Goal: Task Accomplishment & Management: Manage account settings

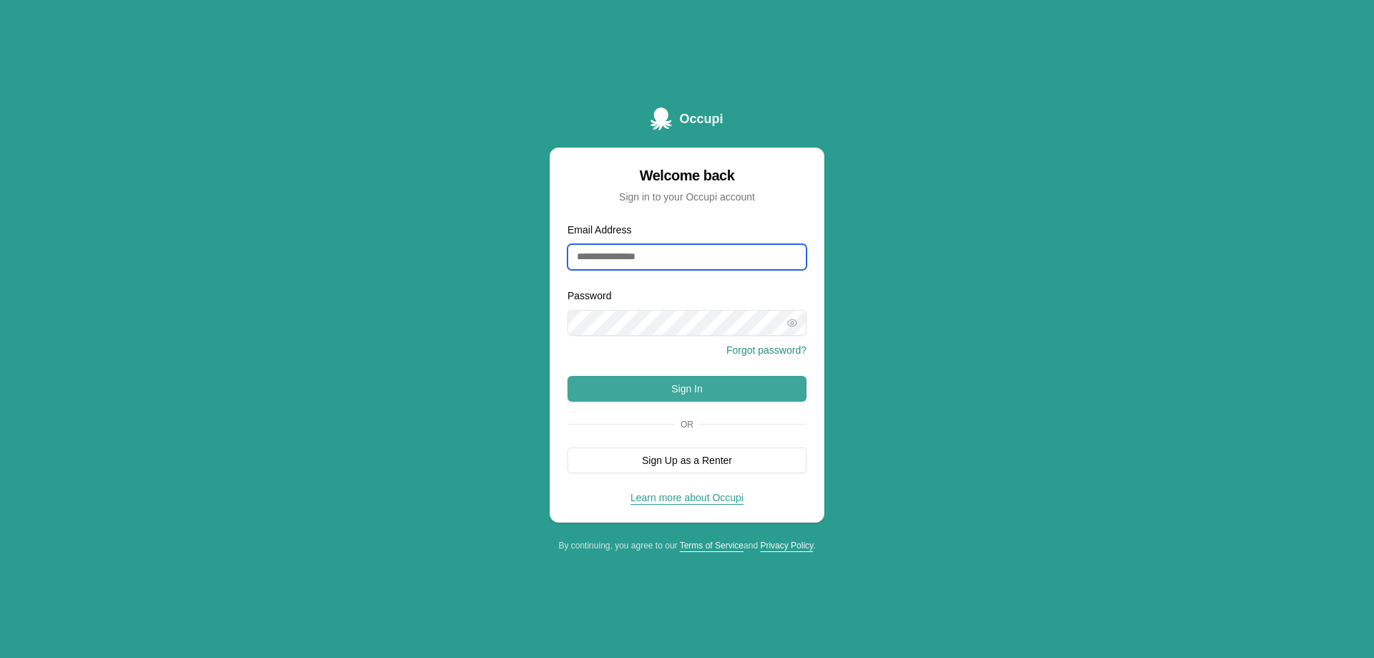
type input "**********"
click at [665, 387] on button "Sign In" at bounding box center [686, 389] width 239 height 26
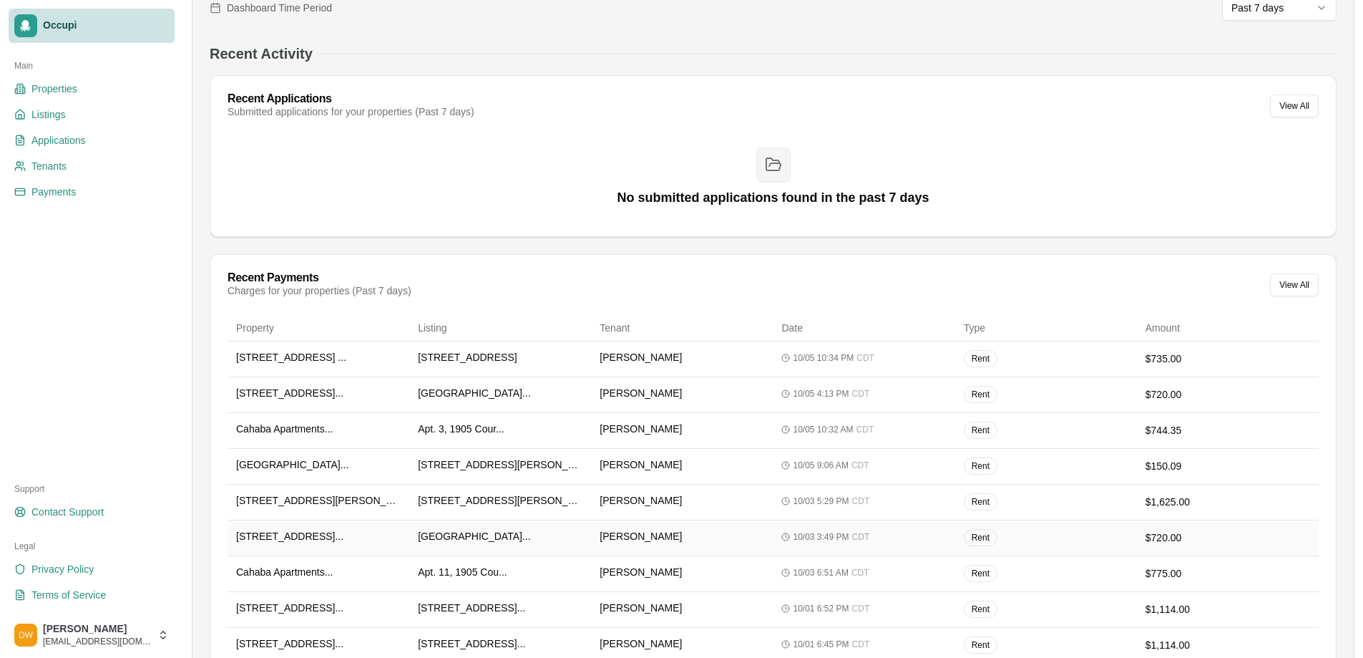
scroll to position [215, 0]
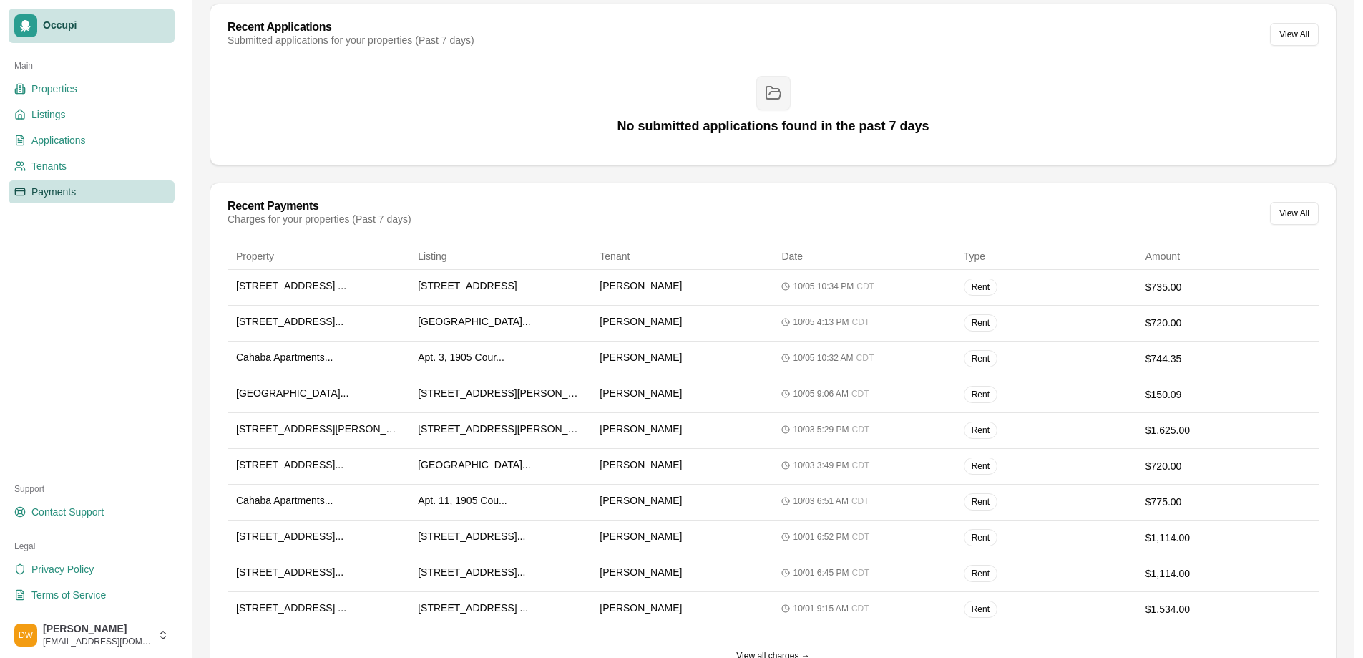
click at [43, 190] on span "Payments" at bounding box center [53, 192] width 44 height 14
